Goal: Information Seeking & Learning: Compare options

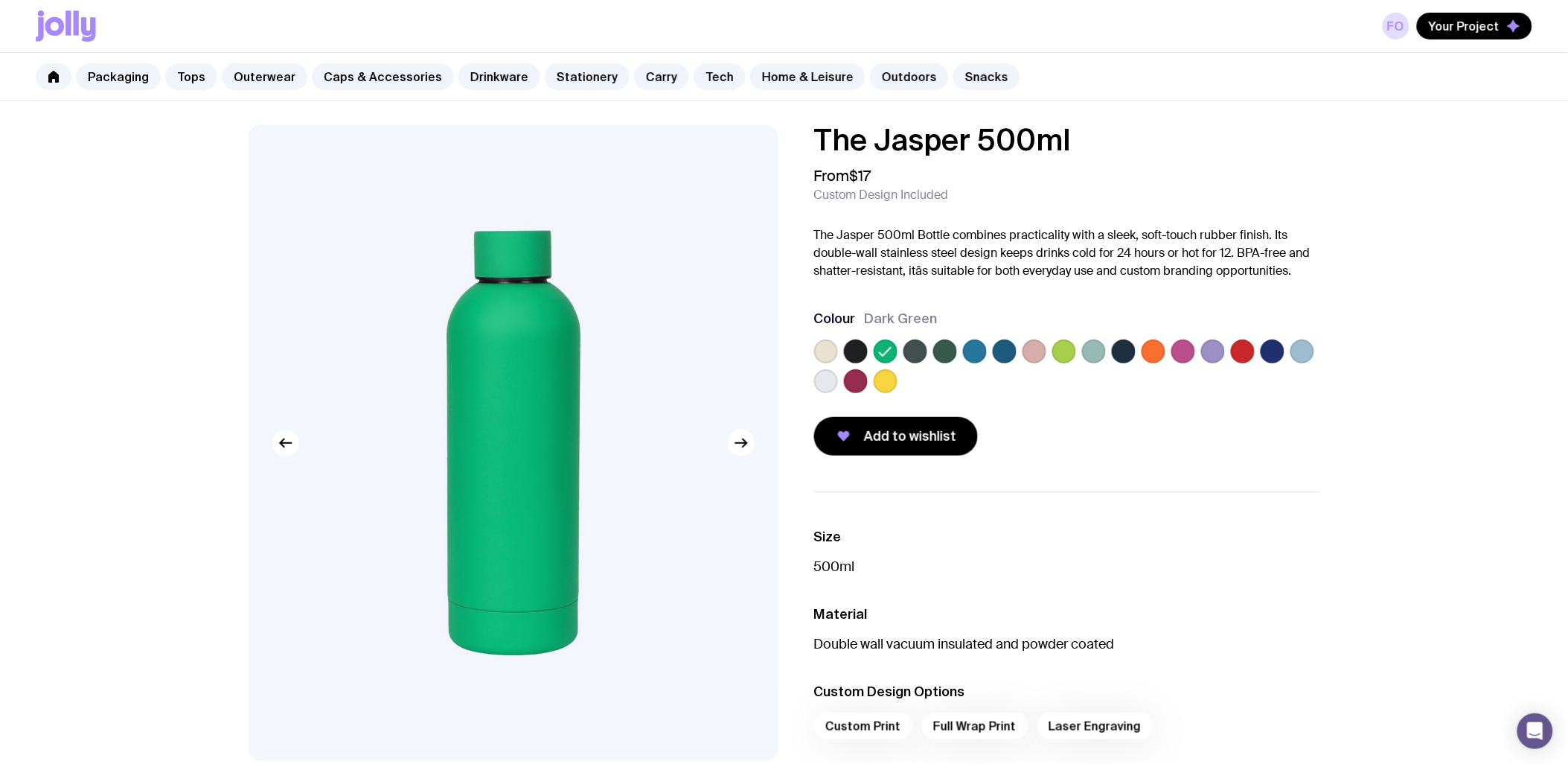
click at [1218, 346] on label at bounding box center [1213, 351] width 24 height 24
click at [0, 0] on input "radio" at bounding box center [0, 0] width 0 height 0
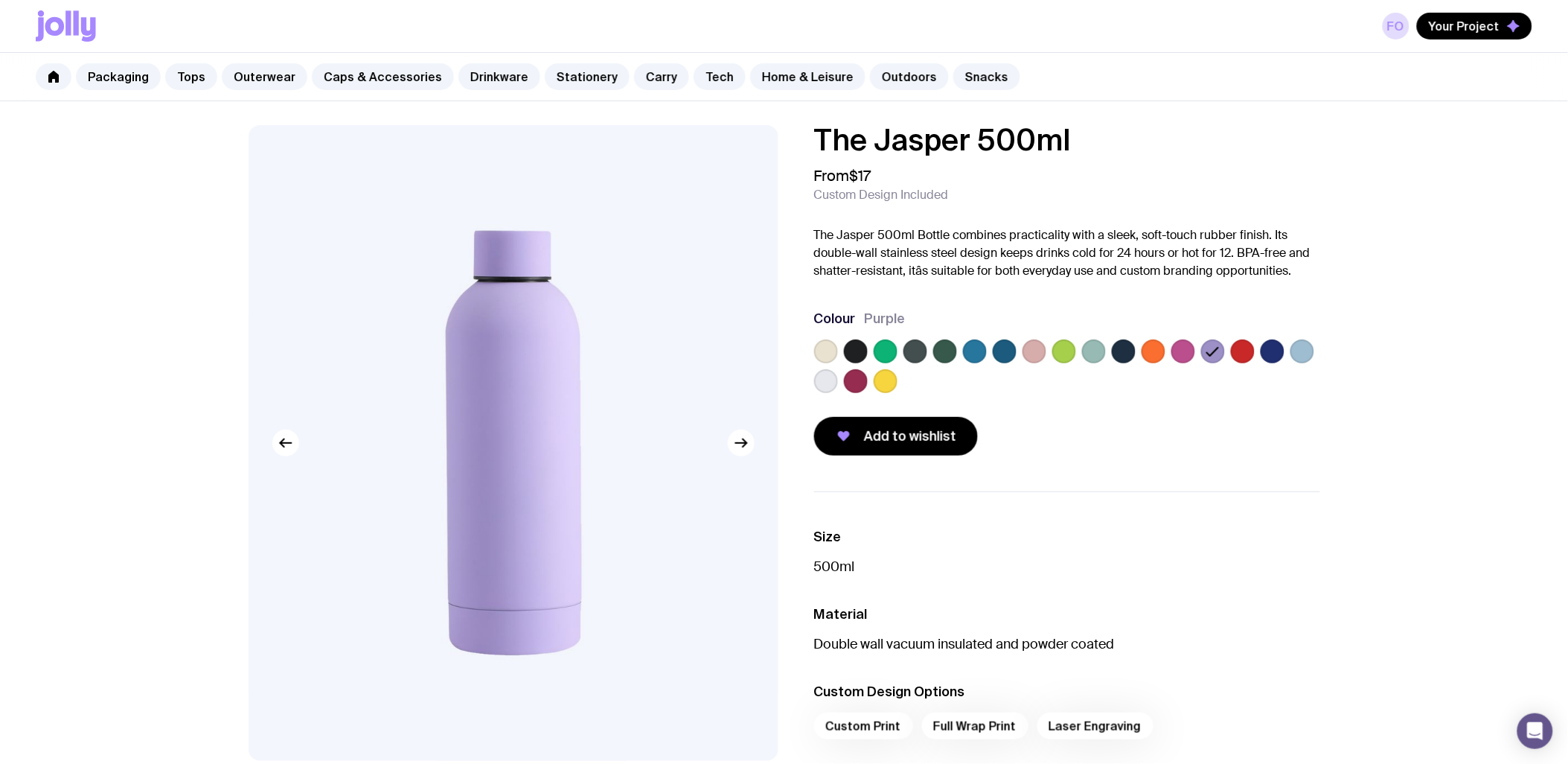
click at [817, 346] on label at bounding box center [826, 351] width 24 height 24
click at [0, 0] on input "radio" at bounding box center [0, 0] width 0 height 0
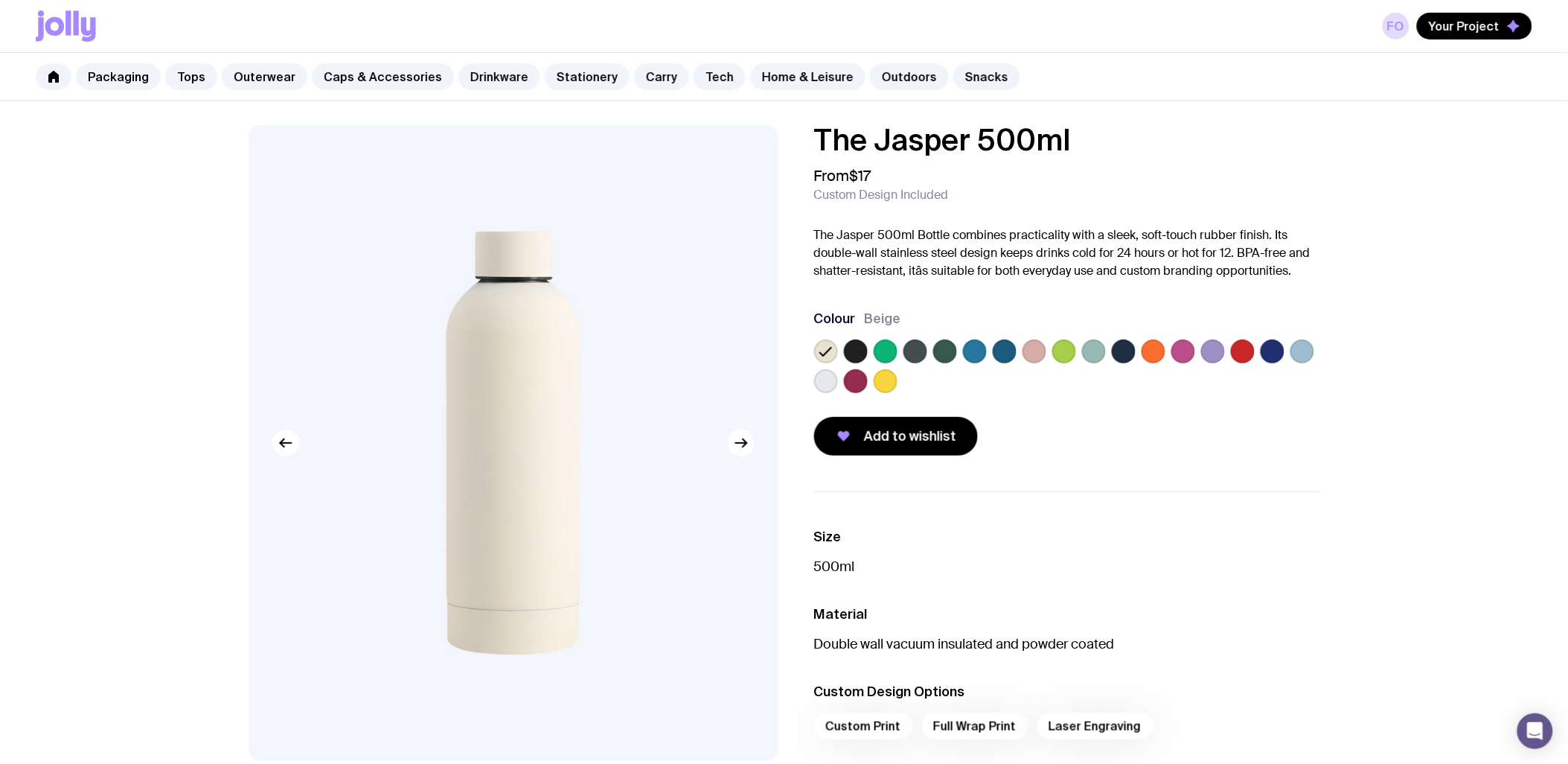
click at [1206, 350] on label at bounding box center [1213, 351] width 24 height 24
click at [0, 0] on input "radio" at bounding box center [0, 0] width 0 height 0
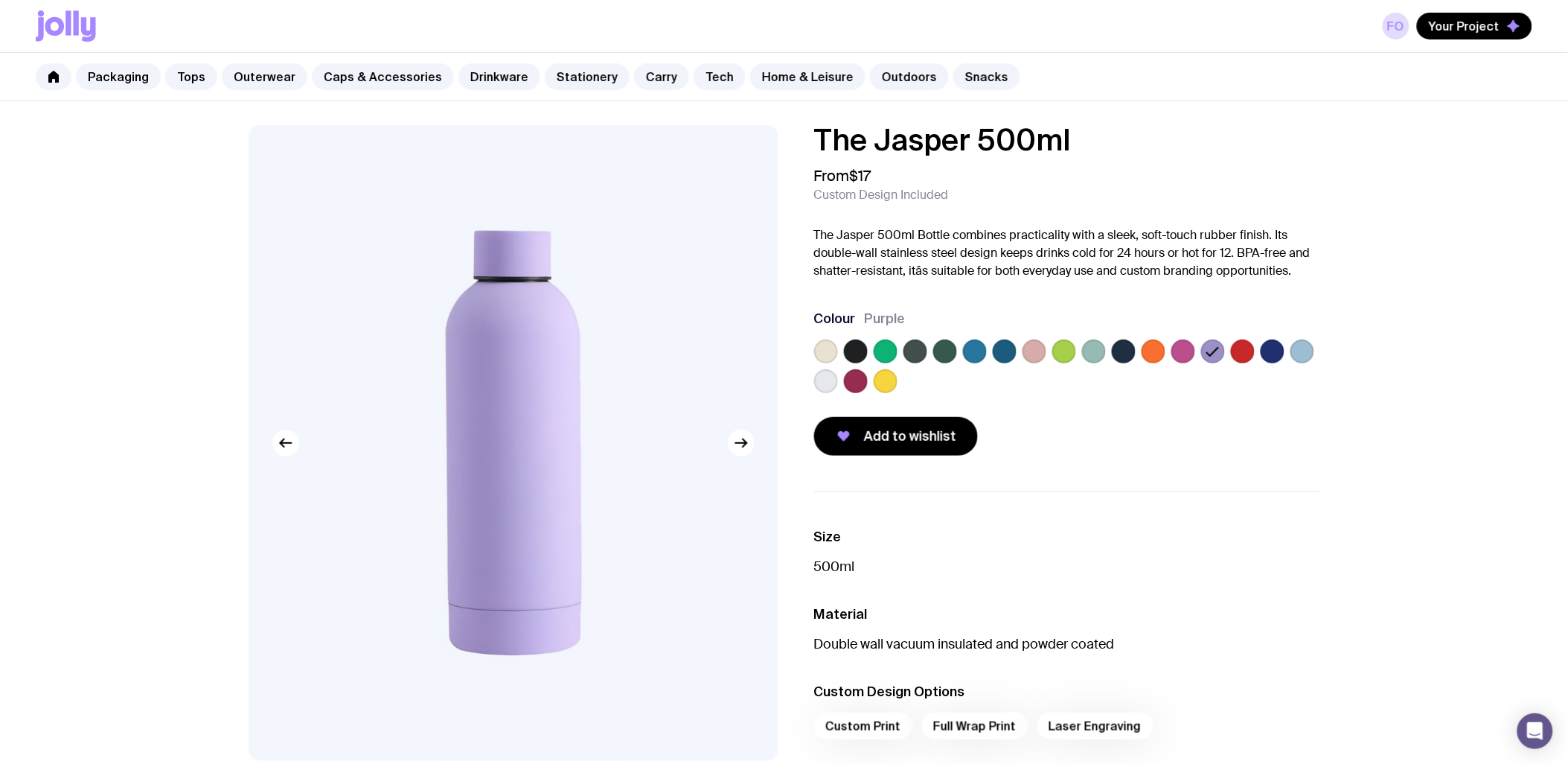
click at [863, 347] on label at bounding box center [856, 351] width 24 height 24
click at [0, 0] on input "radio" at bounding box center [0, 0] width 0 height 0
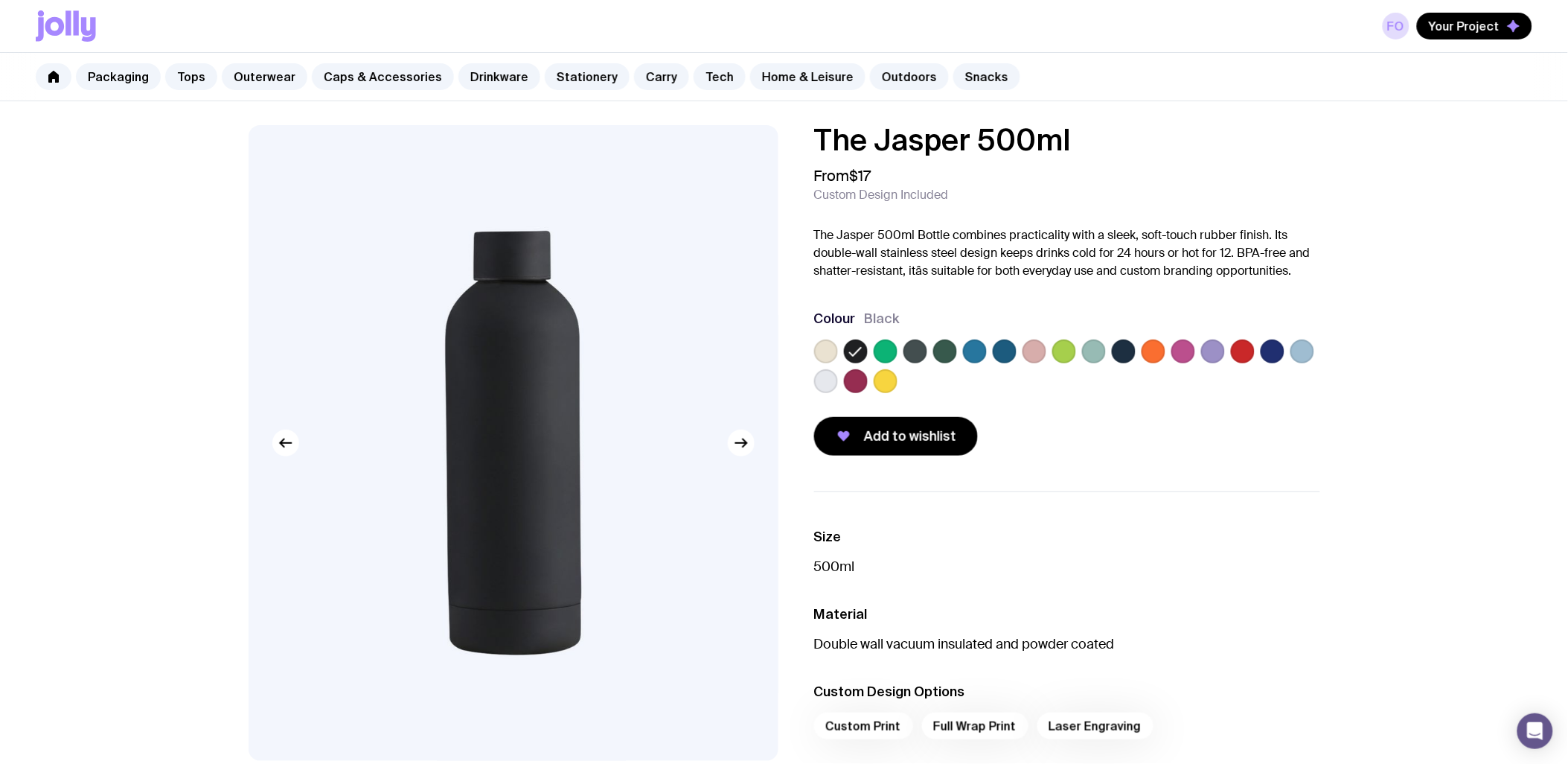
click at [886, 372] on label at bounding box center [886, 381] width 24 height 24
click at [0, 0] on input "radio" at bounding box center [0, 0] width 0 height 0
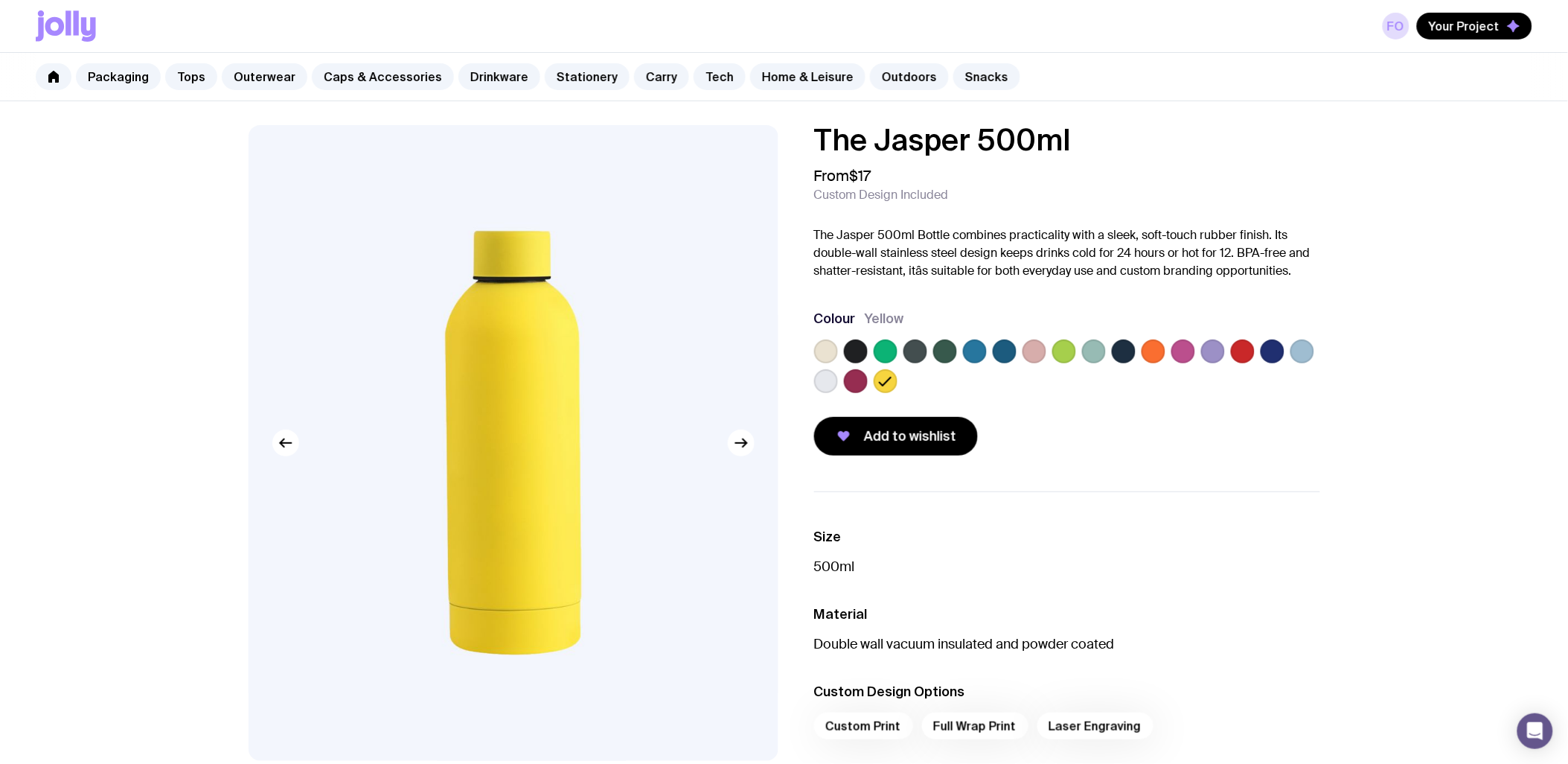
click at [857, 346] on label at bounding box center [856, 351] width 24 height 24
click at [0, 0] on input "radio" at bounding box center [0, 0] width 0 height 0
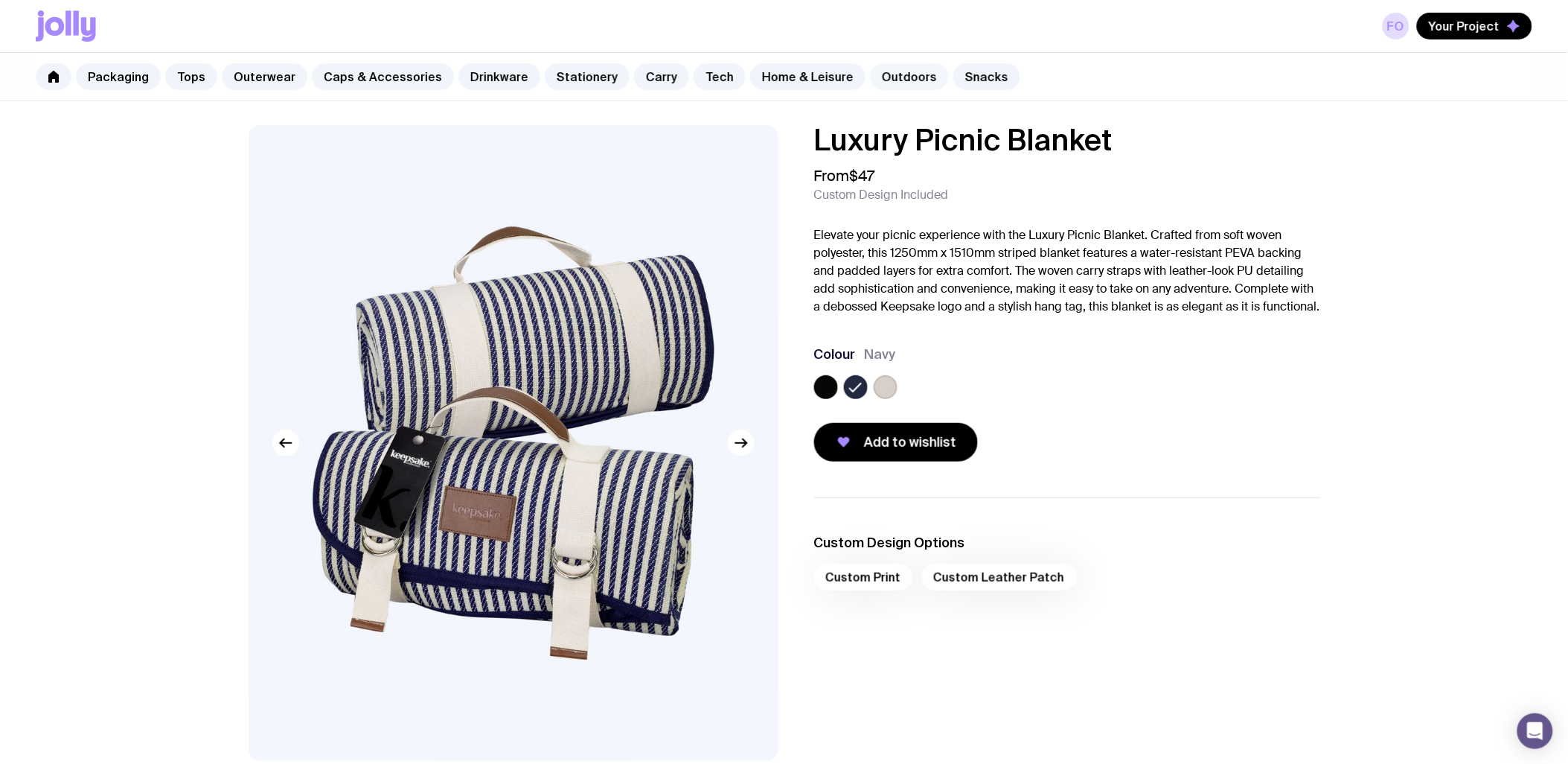
click at [886, 64] on link "Outdoors" at bounding box center [909, 76] width 79 height 27
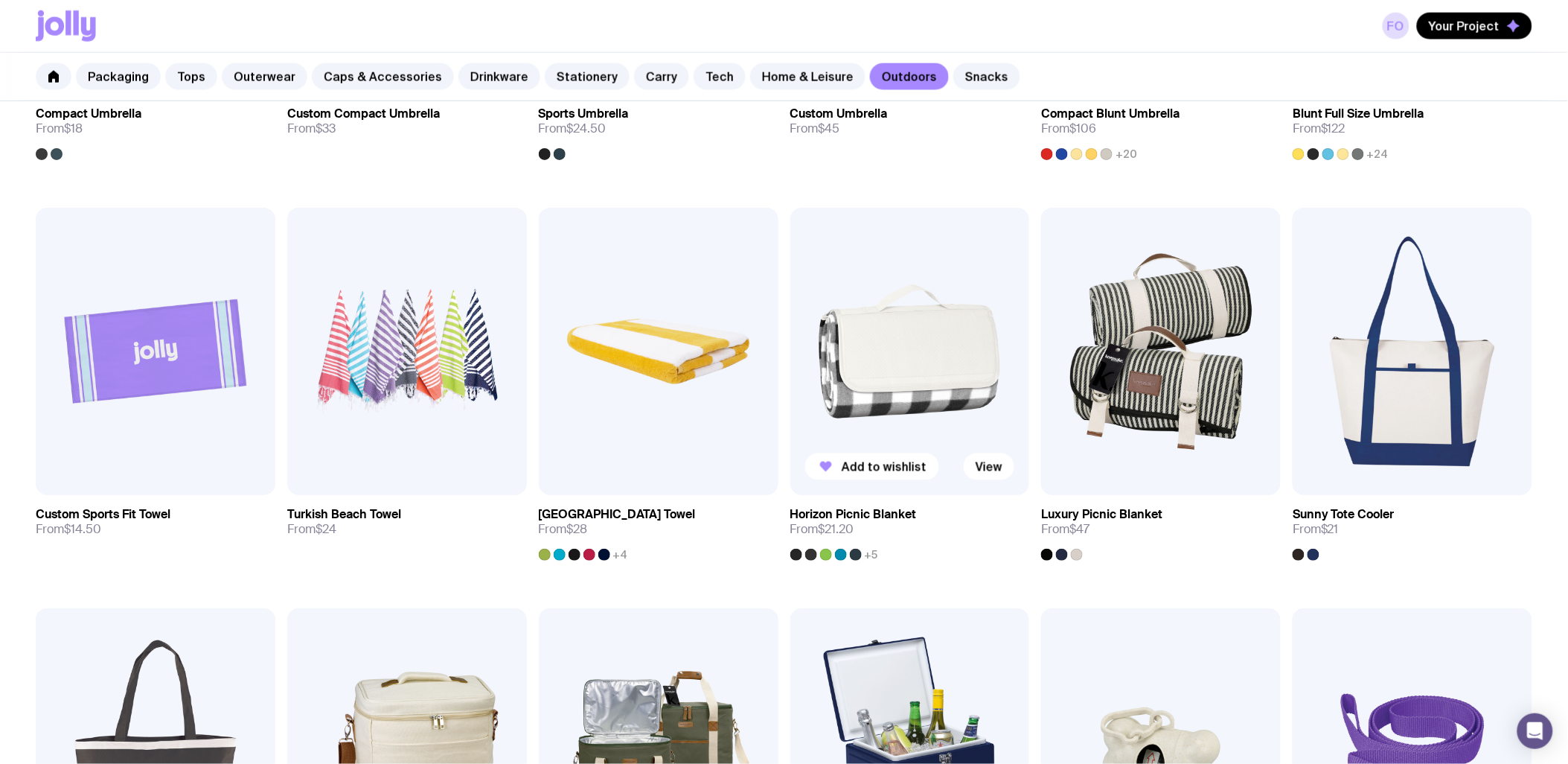
scroll to position [578, 0]
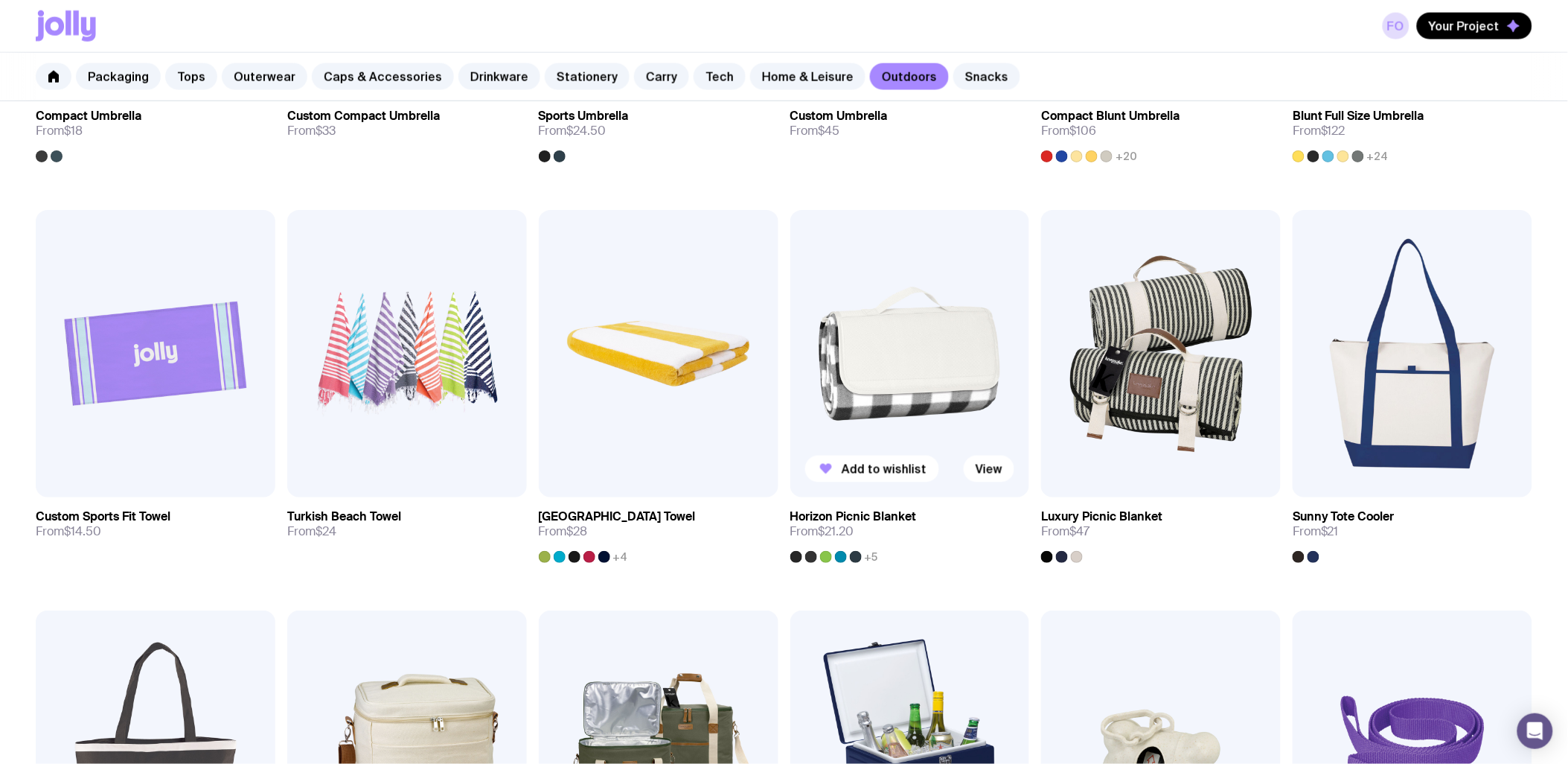
click at [868, 516] on h3 "Horizon Picnic Blanket" at bounding box center [853, 516] width 126 height 15
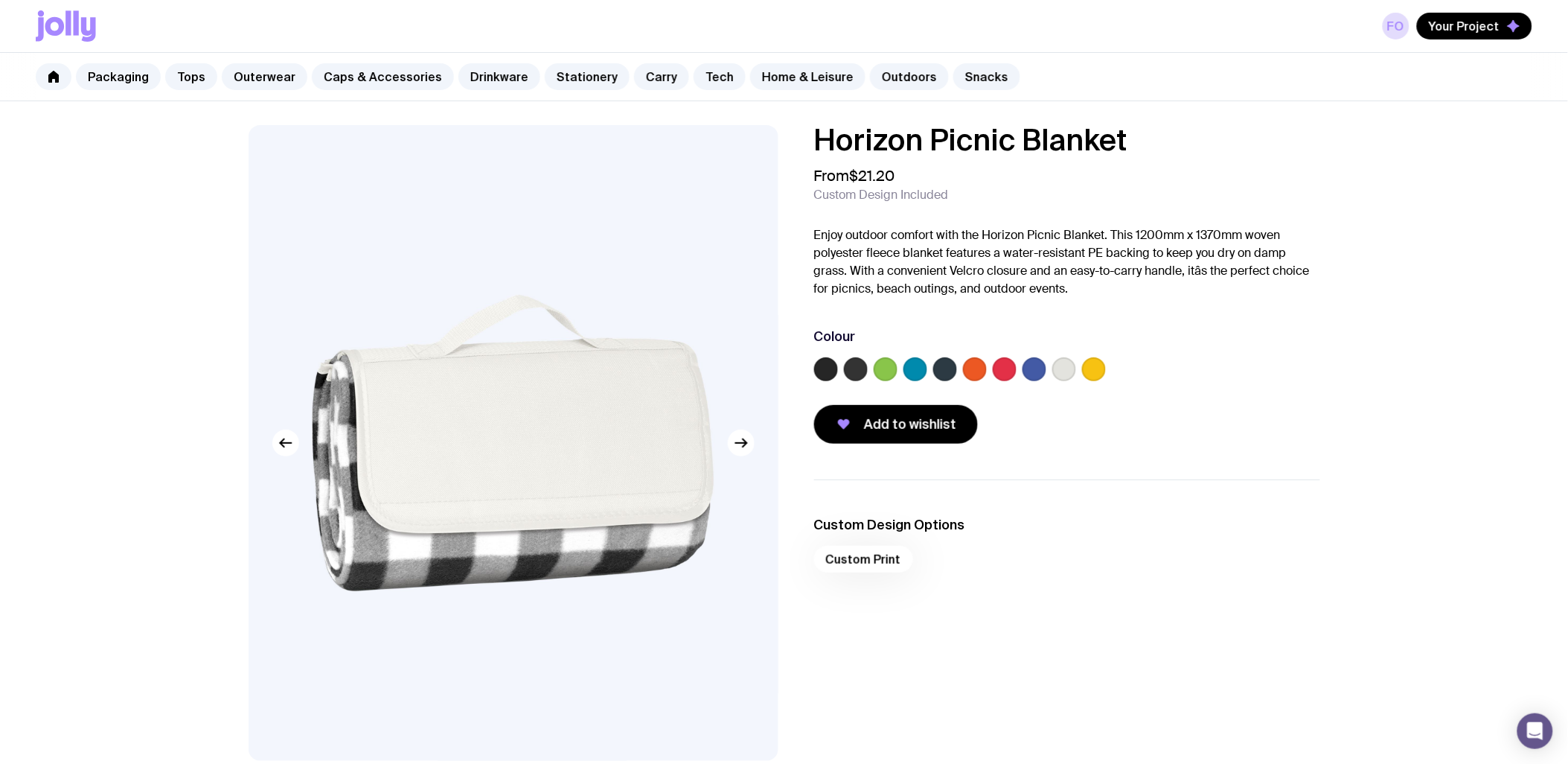
click at [1069, 364] on label at bounding box center [1064, 369] width 24 height 24
click at [0, 0] on input "radio" at bounding box center [0, 0] width 0 height 0
click at [1016, 359] on div at bounding box center [1005, 369] width 24 height 24
click at [1005, 366] on label at bounding box center [1005, 369] width 24 height 24
click at [0, 0] on input "radio" at bounding box center [0, 0] width 0 height 0
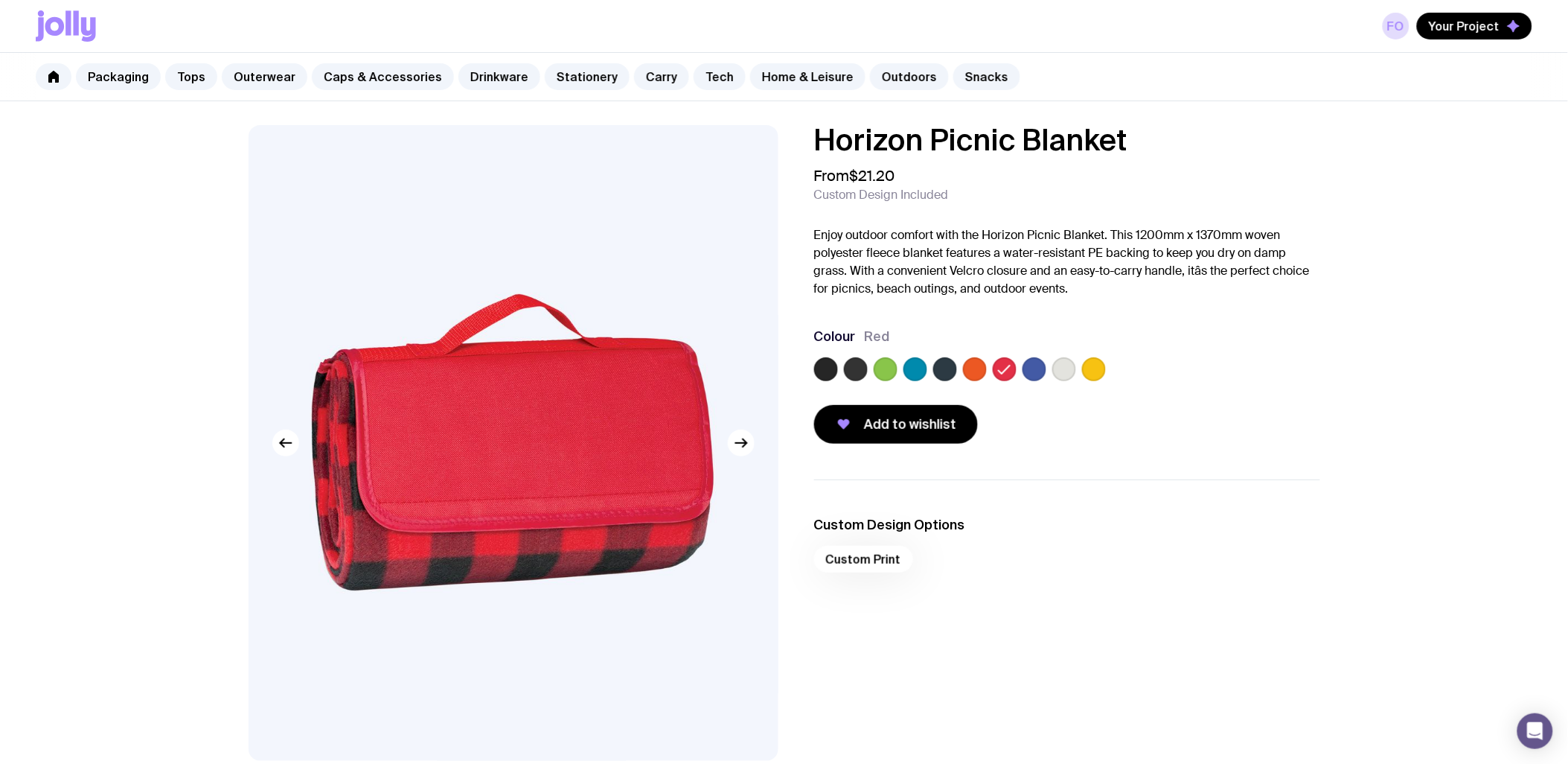
click at [1035, 365] on label at bounding box center [1034, 369] width 24 height 24
click at [0, 0] on input "radio" at bounding box center [0, 0] width 0 height 0
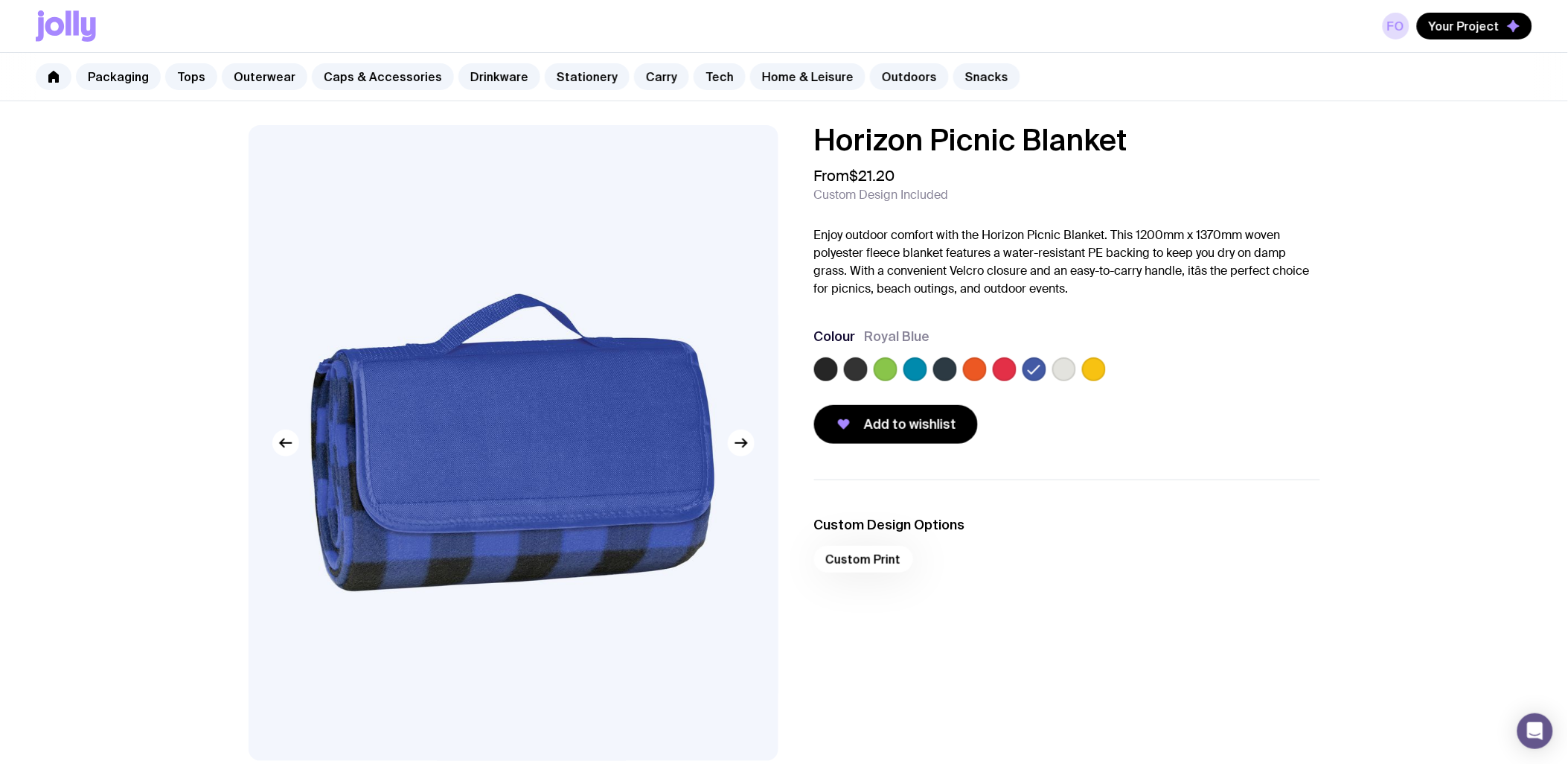
click at [1066, 367] on label at bounding box center [1064, 369] width 24 height 24
click at [0, 0] on input "radio" at bounding box center [0, 0] width 0 height 0
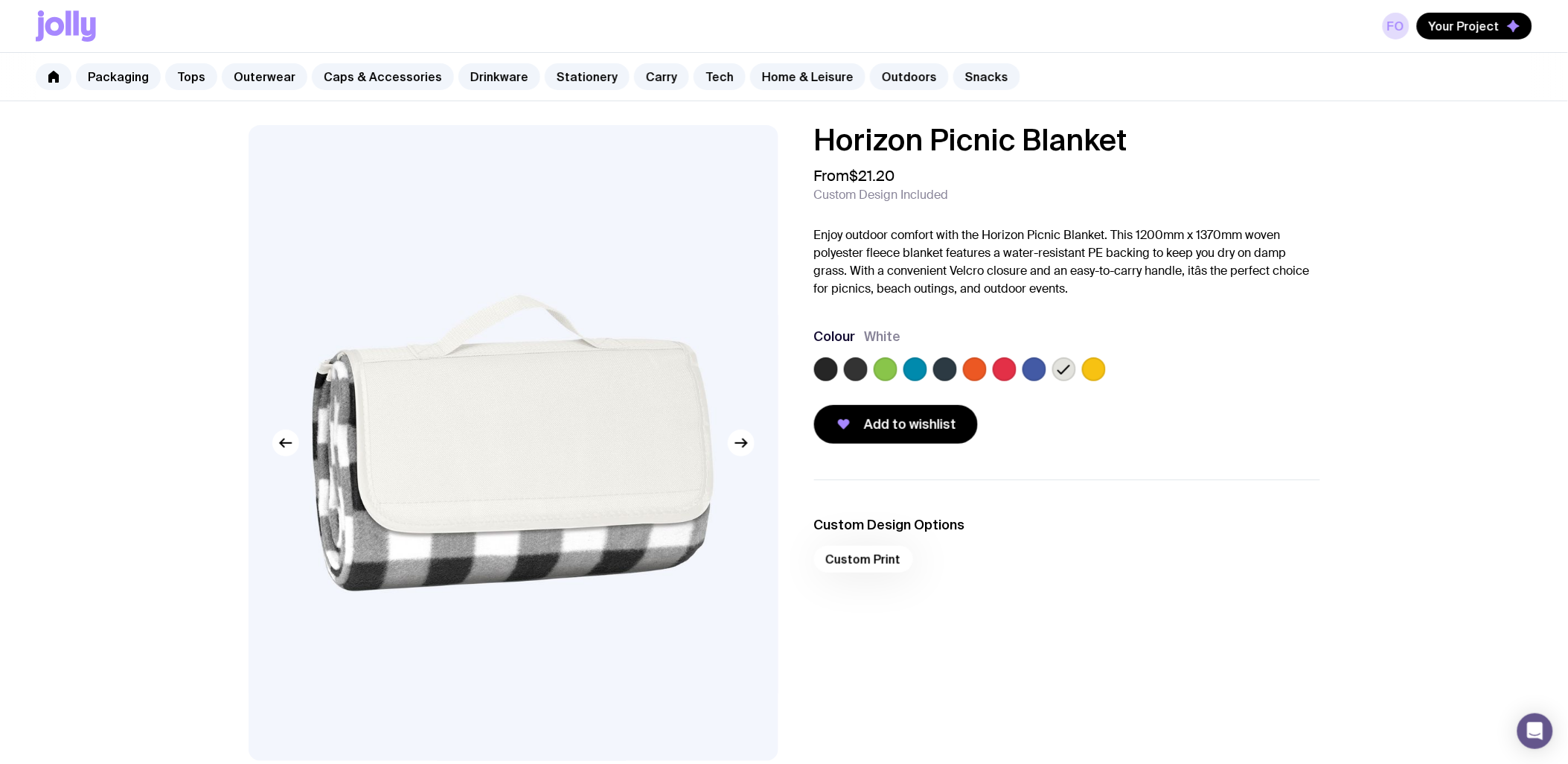
click at [826, 376] on label at bounding box center [826, 369] width 24 height 24
click at [0, 0] on input "radio" at bounding box center [0, 0] width 0 height 0
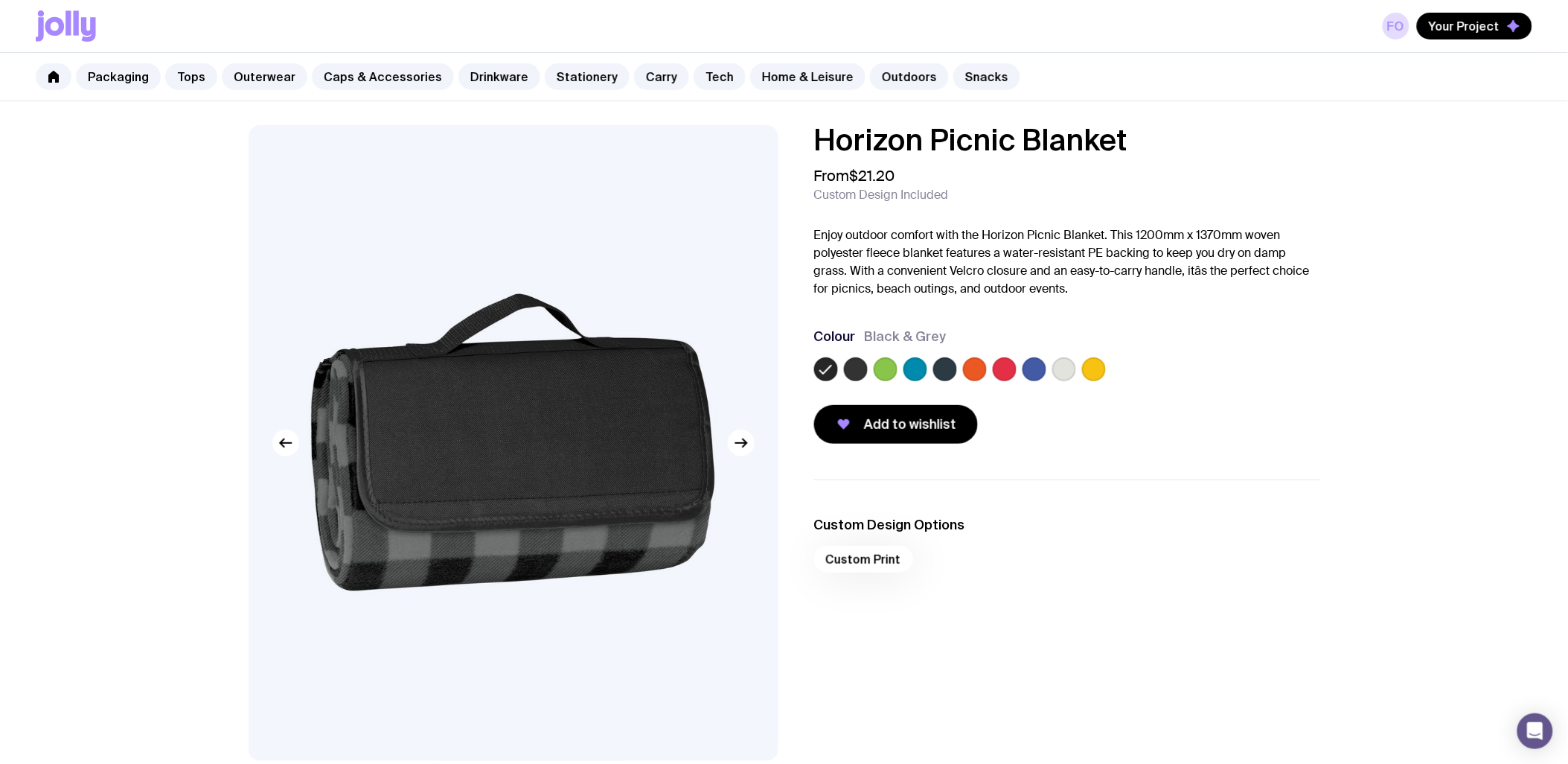
click at [854, 376] on label at bounding box center [856, 369] width 24 height 24
click at [0, 0] on input "radio" at bounding box center [0, 0] width 0 height 0
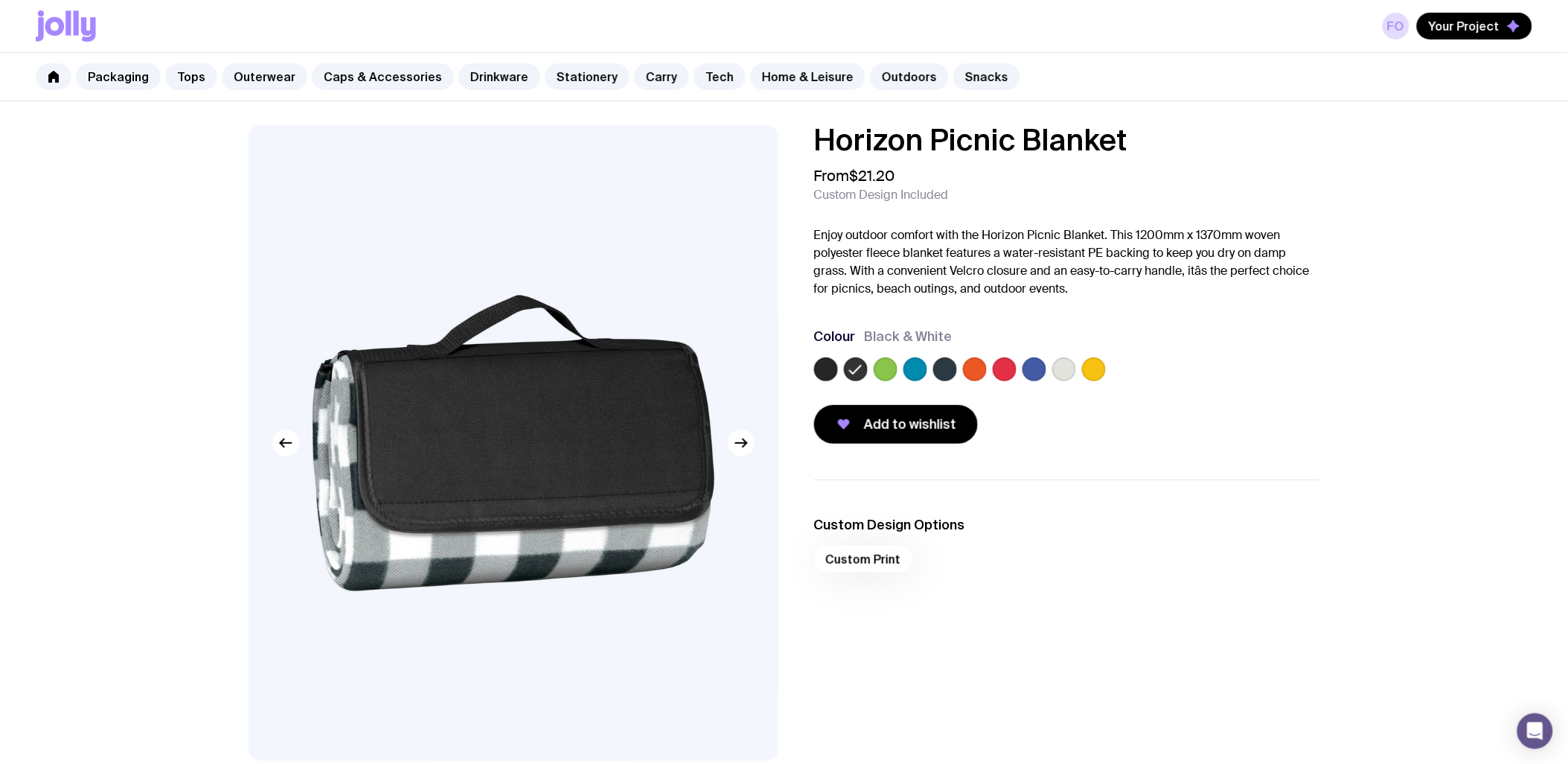
click at [1072, 362] on label at bounding box center [1064, 369] width 24 height 24
click at [0, 0] on input "radio" at bounding box center [0, 0] width 0 height 0
